Goal: Contribute content: Contribute content

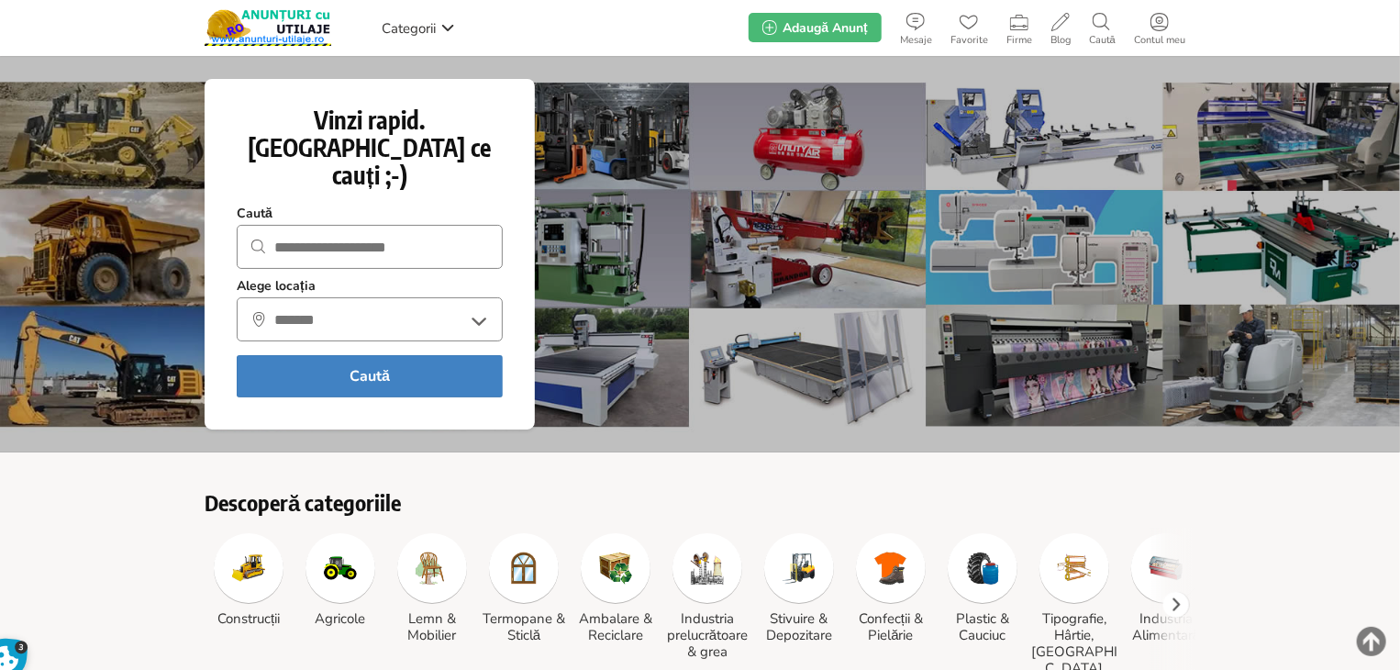
click at [648, 264] on div at bounding box center [700, 254] width 1400 height 396
click at [638, 34] on div "Categorii [PERSON_NAME] Anunțurile mele Profil Alerte Anunțuri favorite [GEOGRA…" at bounding box center [700, 27] width 991 height 55
click at [132, 489] on div "Descoperă categoriile Construcții Agricole Lemn & Mobilier Termopane & Sticlă" at bounding box center [700, 589] width 1400 height 201
click at [94, 27] on header "Categorii [PERSON_NAME] Anunțurile mele Profil Alerte Anunțuri favorite [GEOGRA…" at bounding box center [700, 28] width 1400 height 56
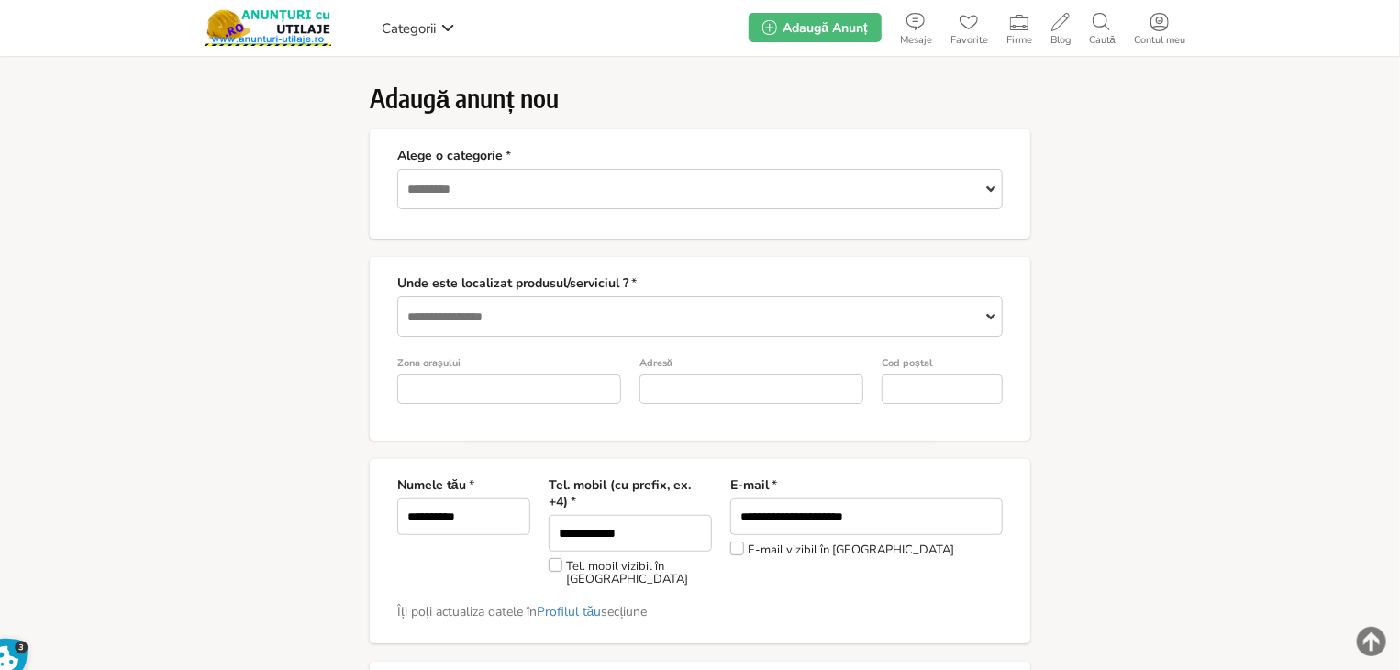
click at [759, 196] on input "Alege o categorie *" at bounding box center [699, 189] width 605 height 40
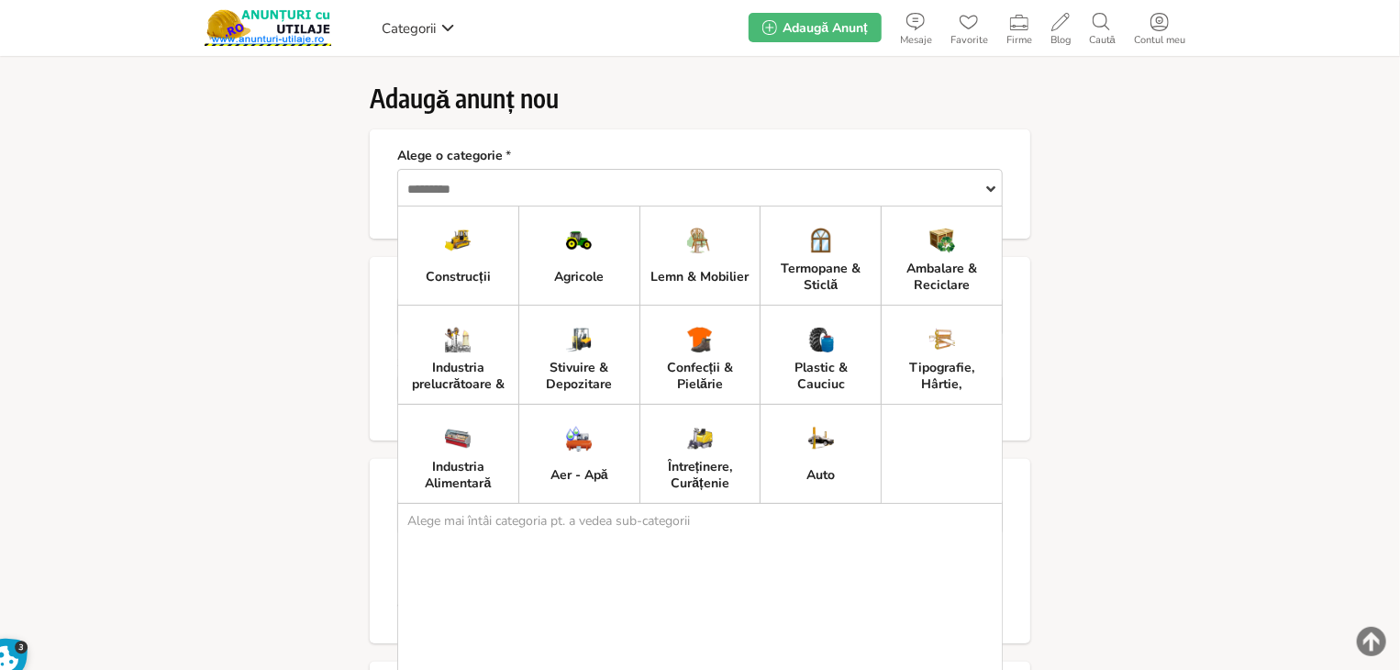
click at [481, 250] on div "Construcții" at bounding box center [458, 255] width 122 height 100
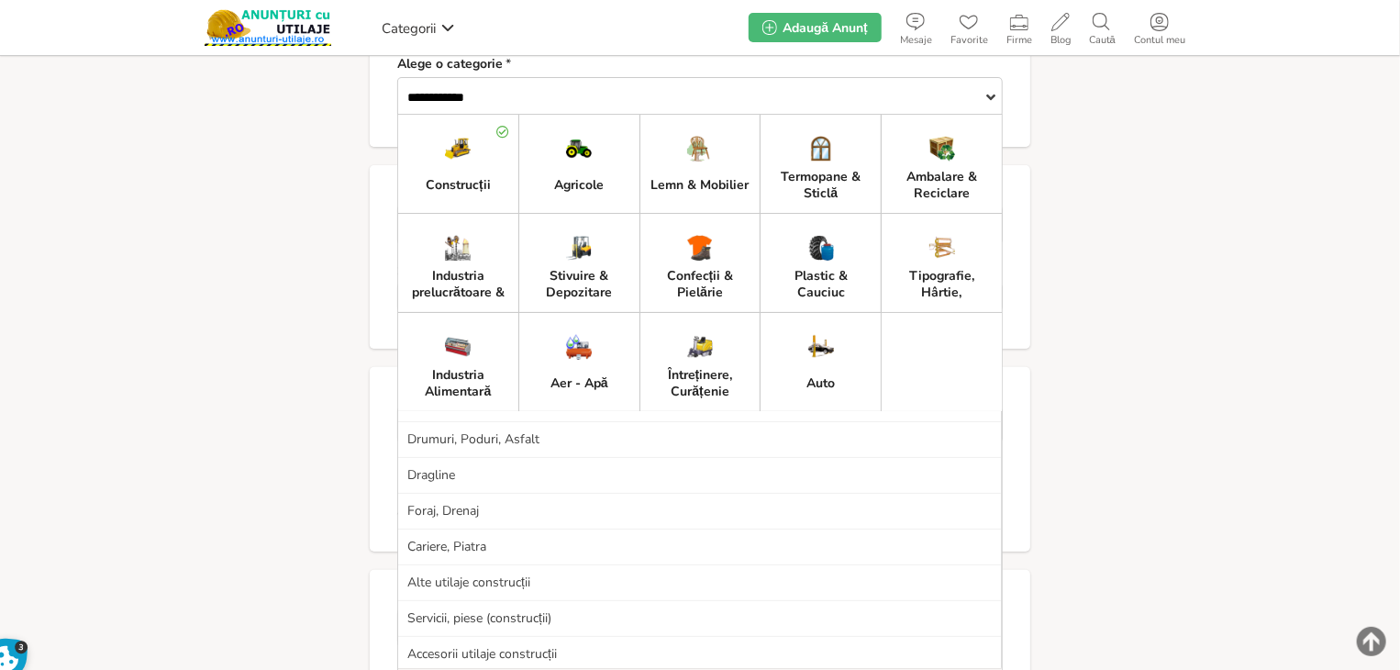
scroll to position [183, 0]
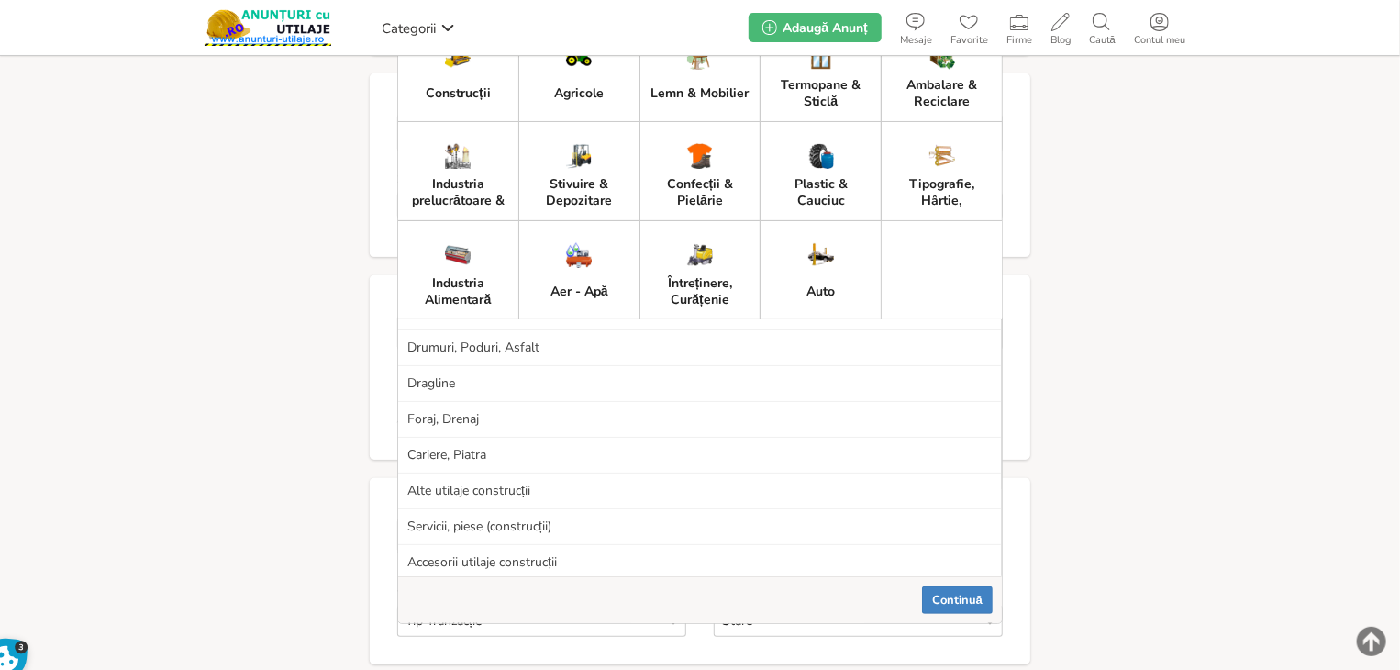
click at [855, 493] on div "Alte utilaje construcții" at bounding box center [699, 491] width 603 height 36
type input "**********"
click at [969, 597] on link "Continuă" at bounding box center [957, 600] width 71 height 28
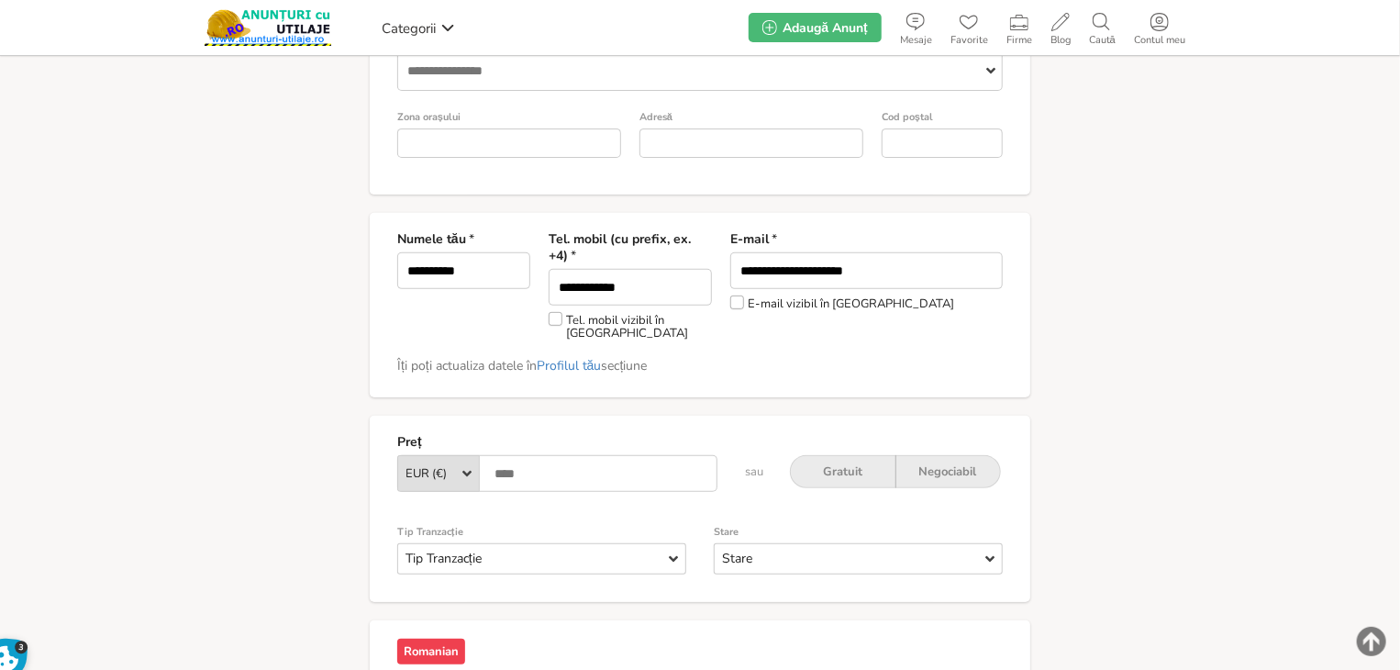
scroll to position [275, 0]
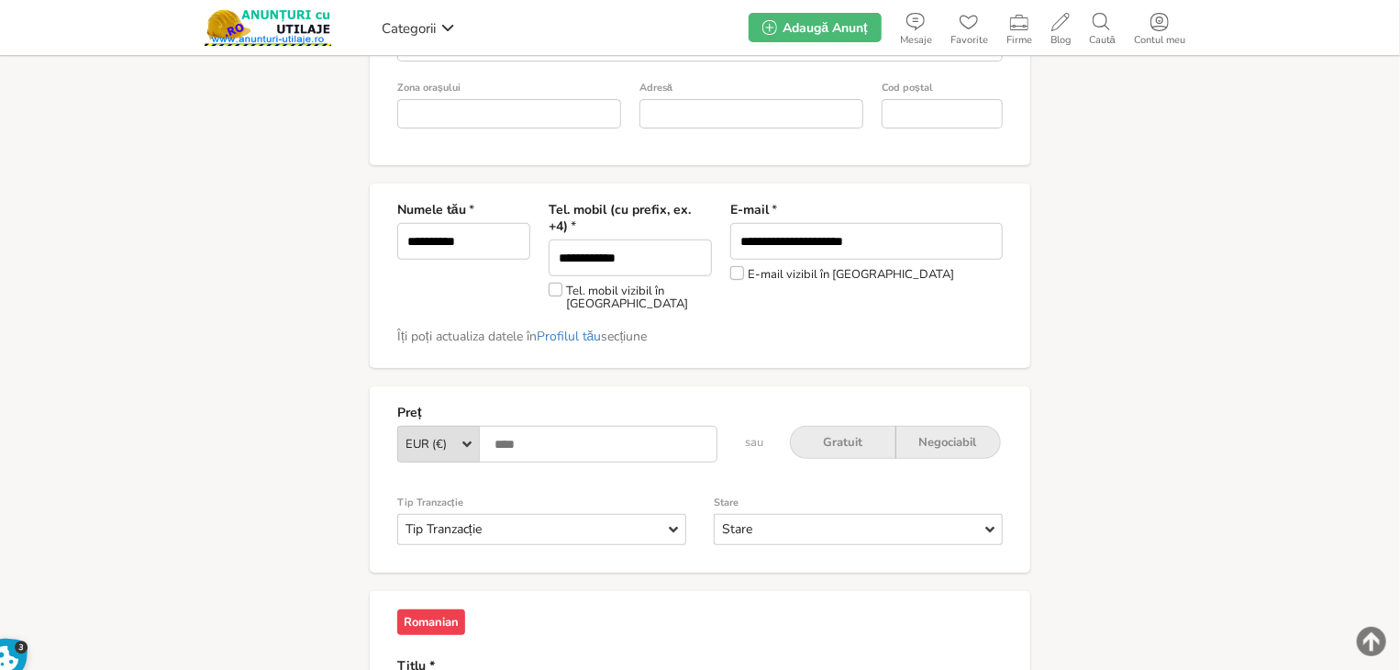
click at [470, 436] on icon at bounding box center [466, 444] width 9 height 17
click at [448, 493] on div "[PERSON_NAME] (lei)" at bounding box center [438, 510] width 81 height 44
click at [532, 433] on input "Preț" at bounding box center [557, 444] width 320 height 37
